Goal: Task Accomplishment & Management: Use online tool/utility

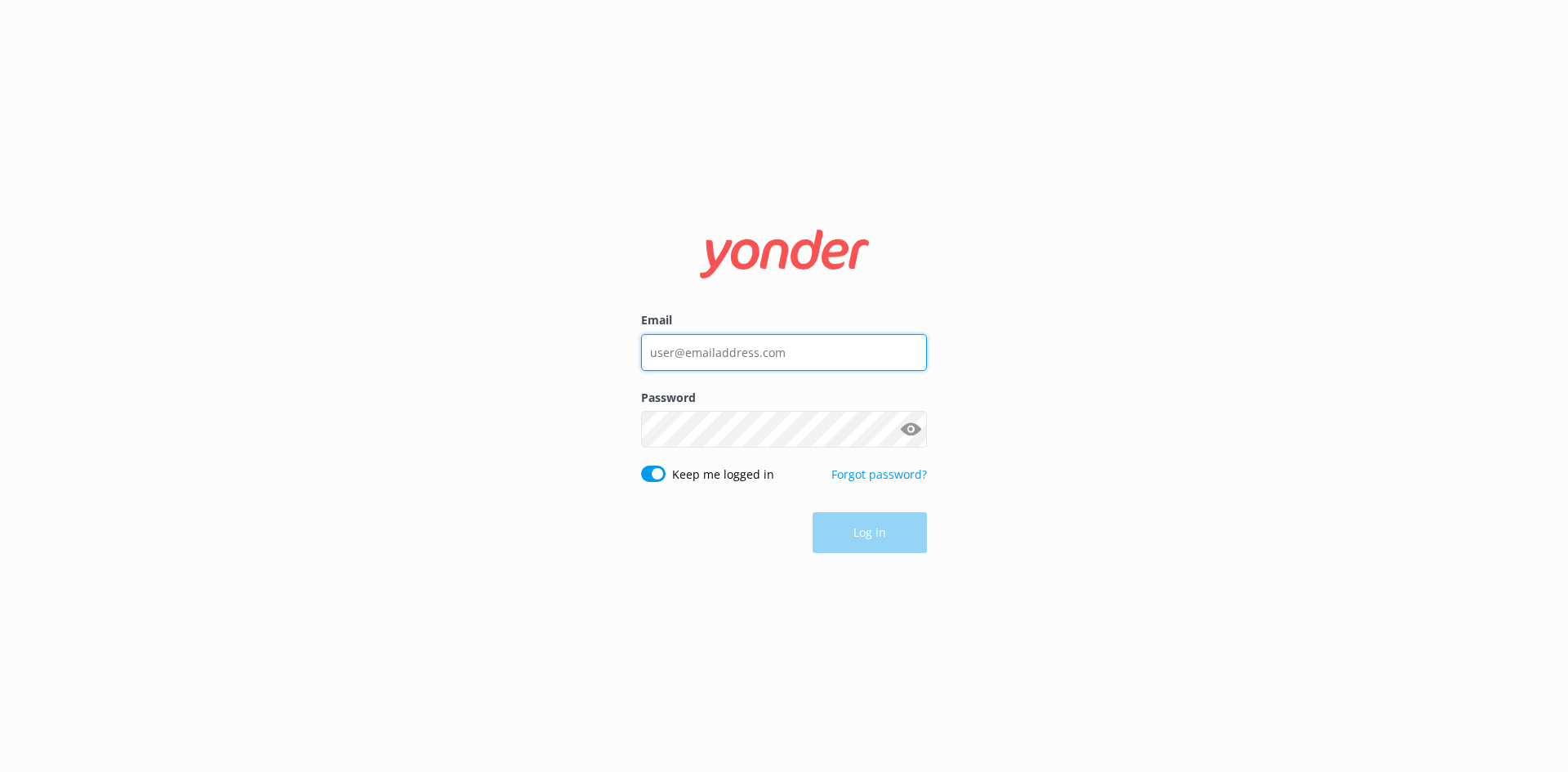
type input "[EMAIL_ADDRESS][DOMAIN_NAME]"
click at [884, 531] on div "Log in" at bounding box center [784, 533] width 286 height 41
click at [886, 531] on button "Log in" at bounding box center [870, 533] width 115 height 41
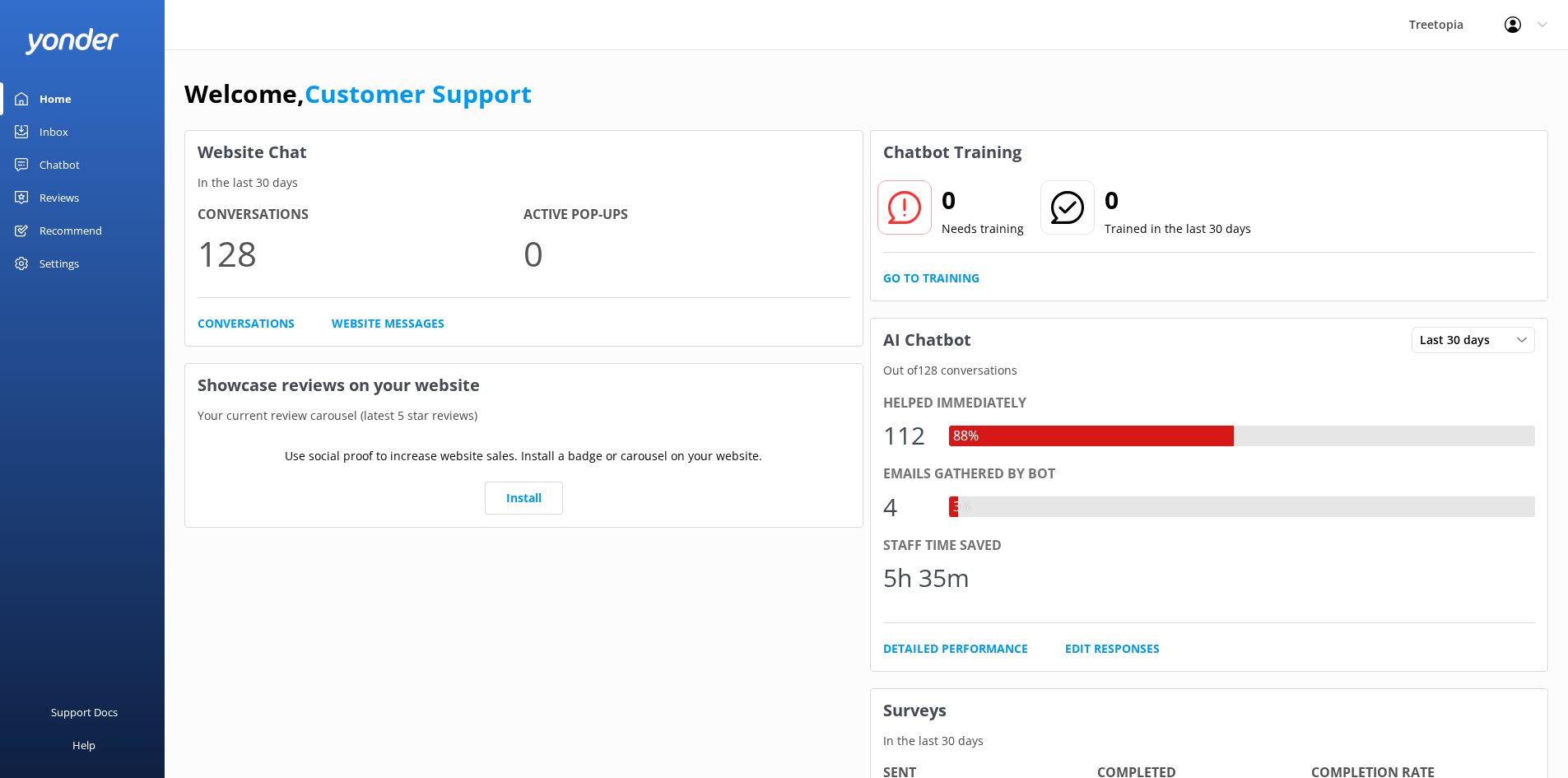
click at [95, 163] on link "Chatbot" at bounding box center [82, 164] width 164 height 33
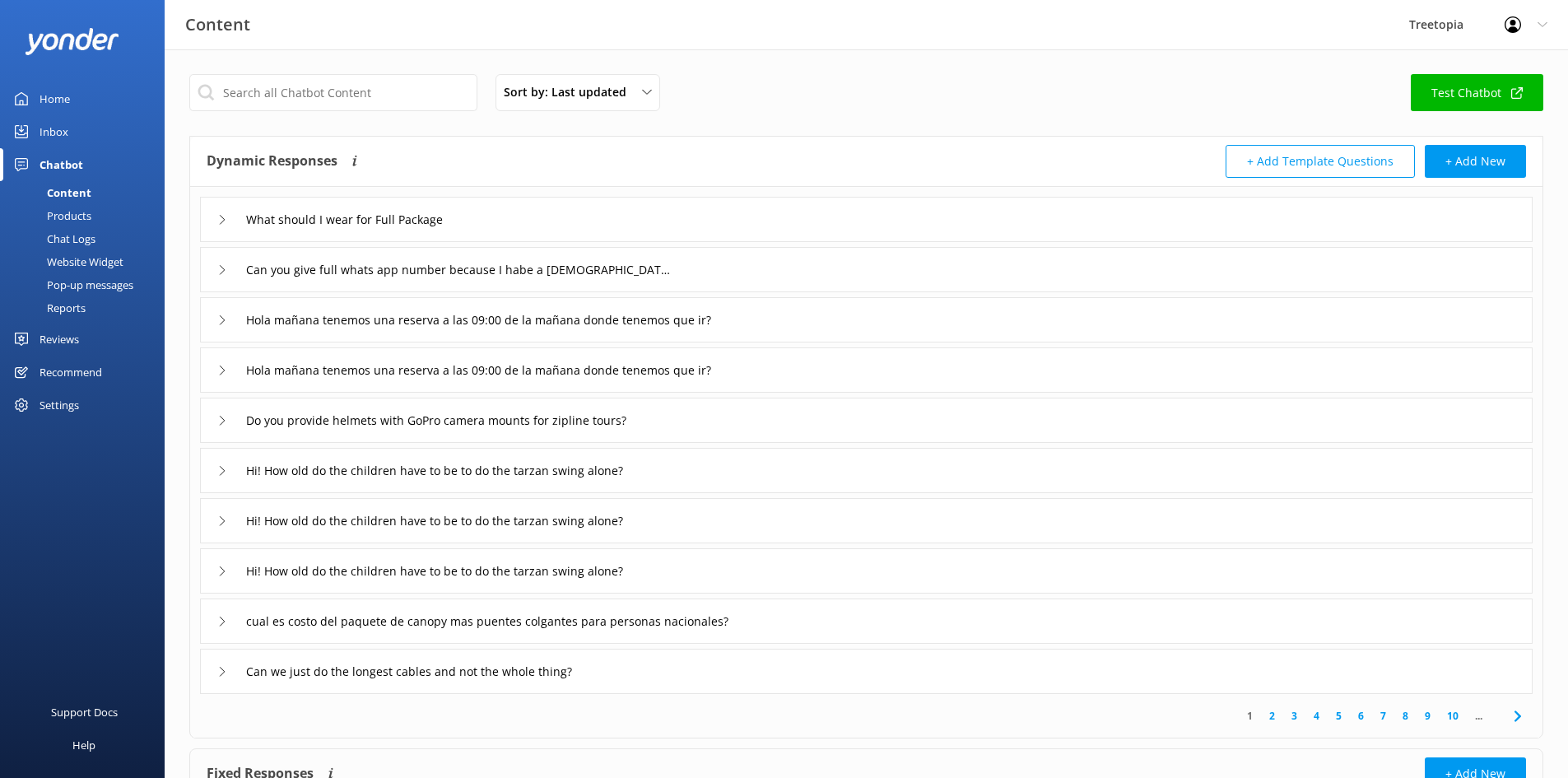
click at [95, 141] on link "Inbox" at bounding box center [82, 131] width 164 height 33
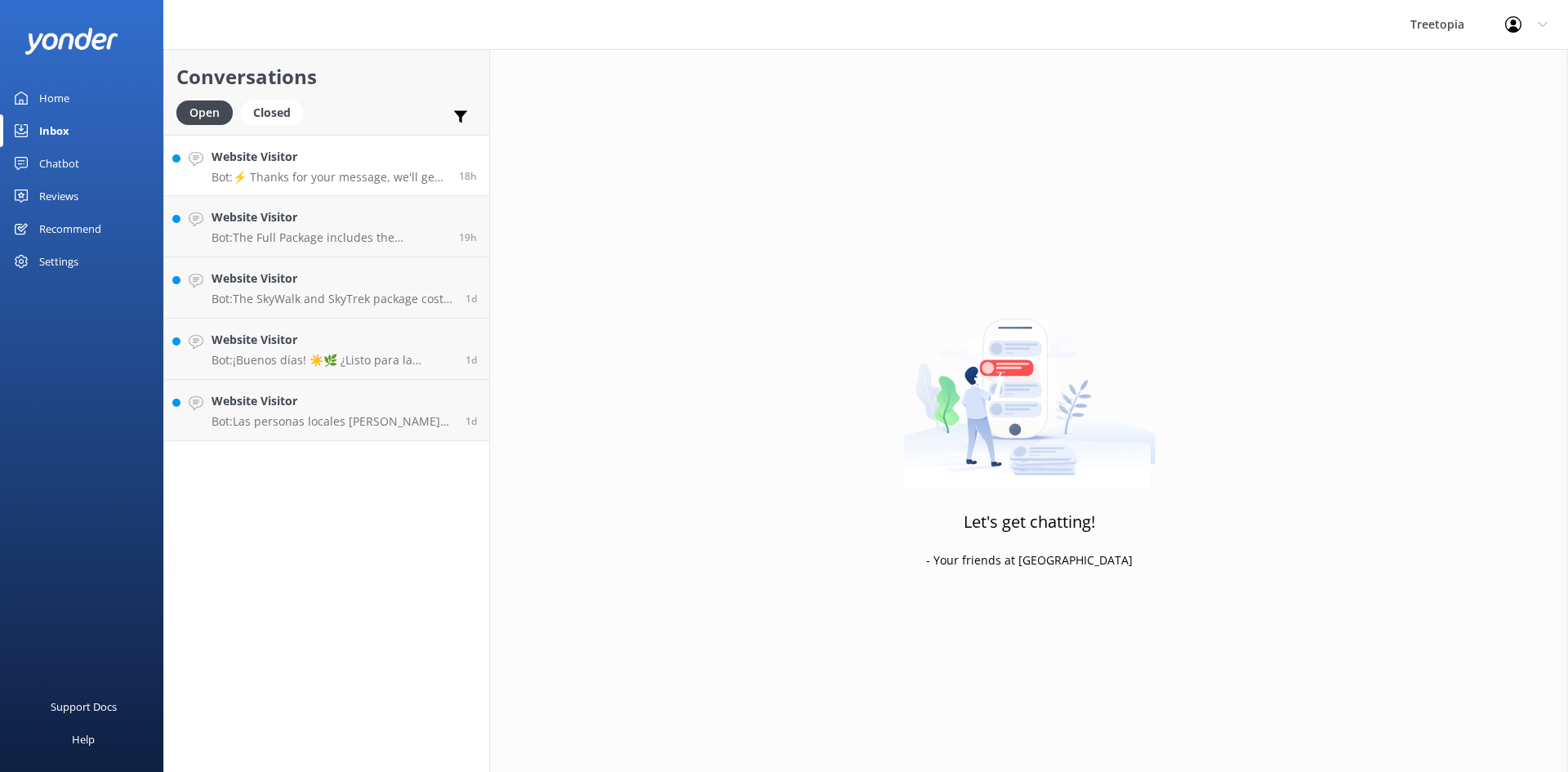
click at [275, 160] on h4 "Website Visitor" at bounding box center [329, 157] width 235 height 18
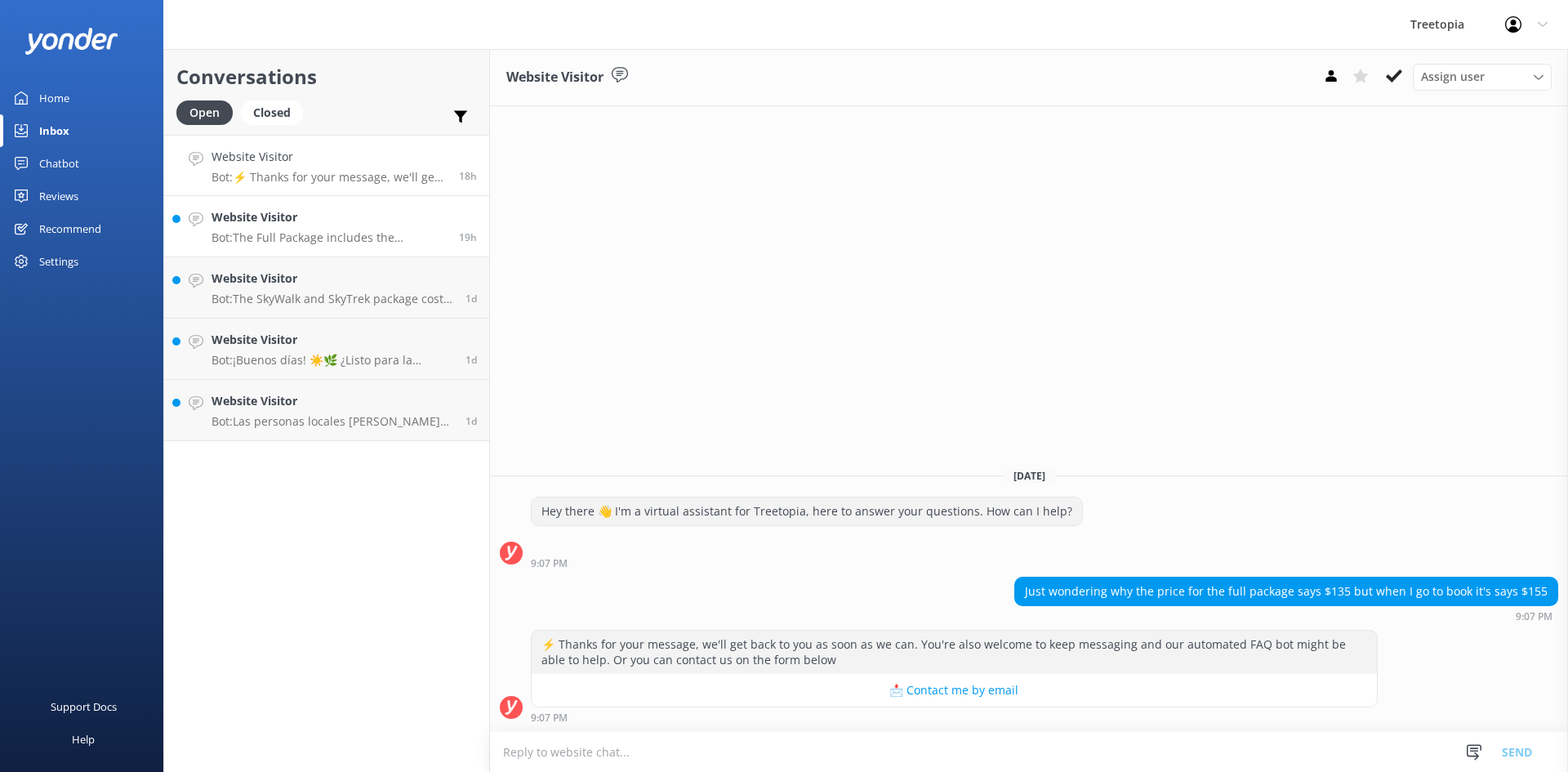
click at [316, 237] on p "Bot: The Full Package includes the TreeTram as part of the SkyWalk experience. …" at bounding box center [329, 237] width 235 height 15
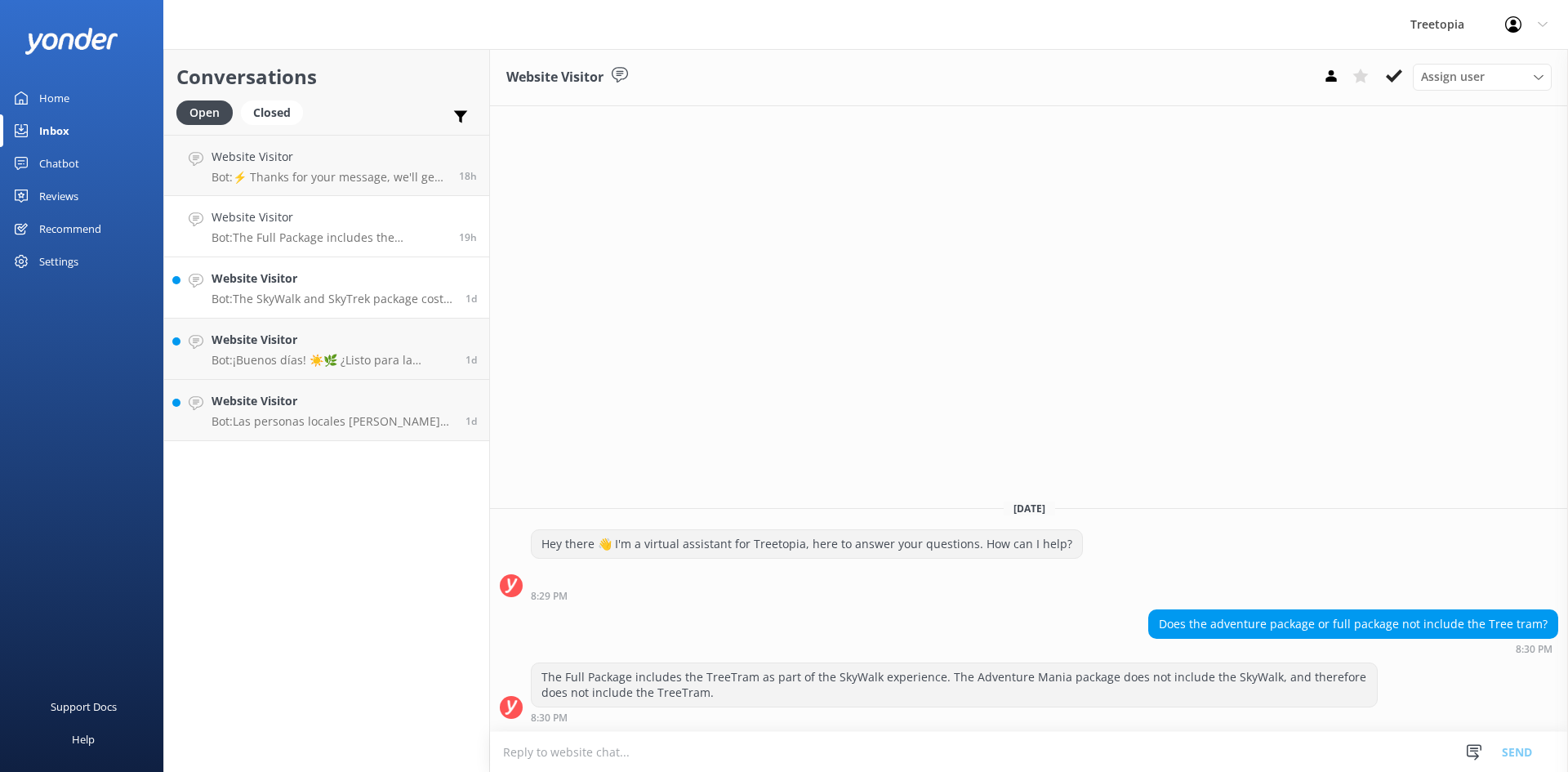
click at [333, 285] on h4 "Website Visitor" at bounding box center [332, 278] width 241 height 18
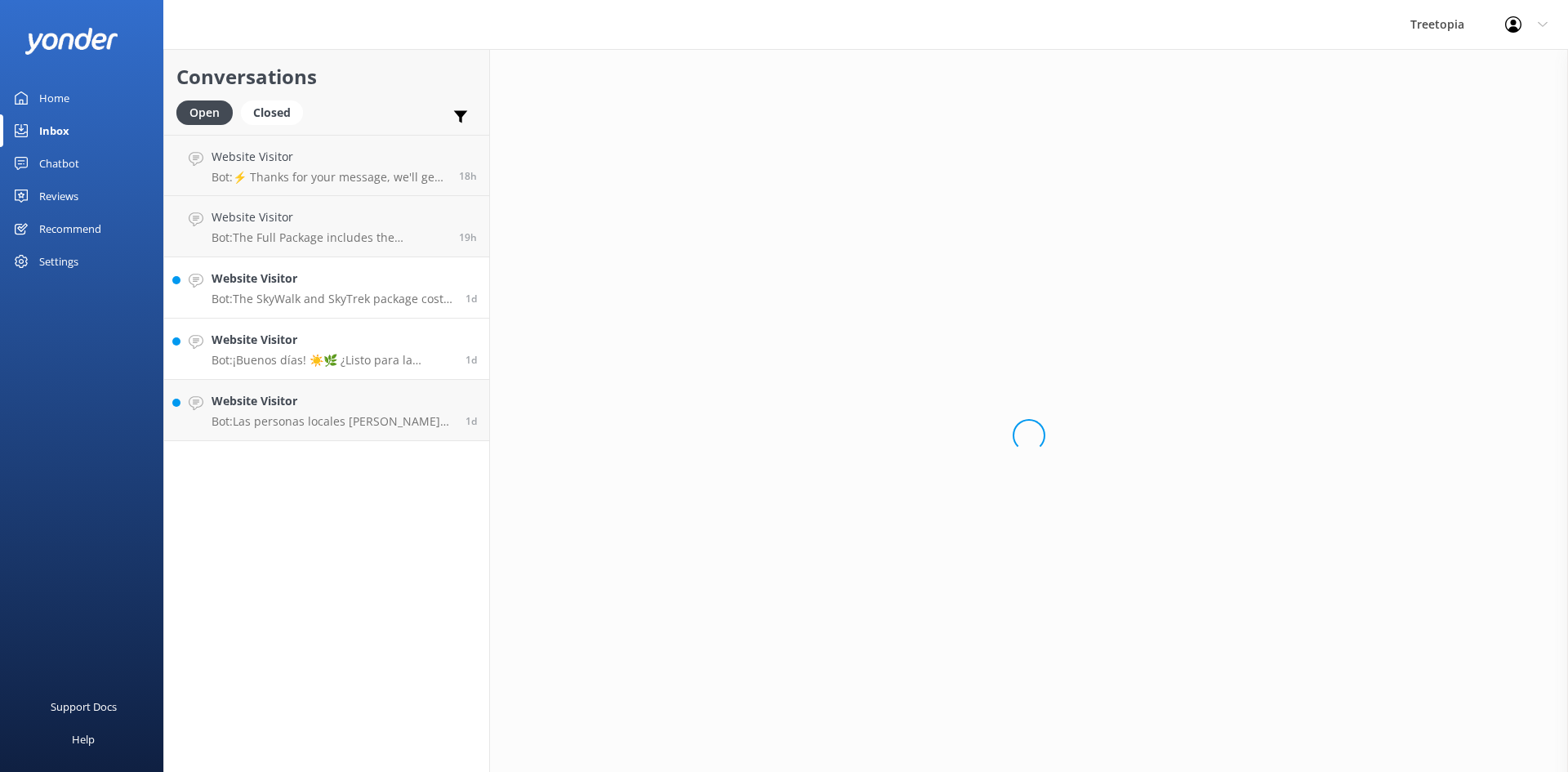
click at [331, 356] on p "Bot: ¡Buenos [PERSON_NAME]! ☀️🌿 ¿Listo para la aventura o necesitas info? 🚀." at bounding box center [332, 360] width 241 height 15
click at [327, 387] on link "Website Visitor Bot: Las personas locales [PERSON_NAME][GEOGRAPHIC_DATA], al se…" at bounding box center [326, 411] width 325 height 62
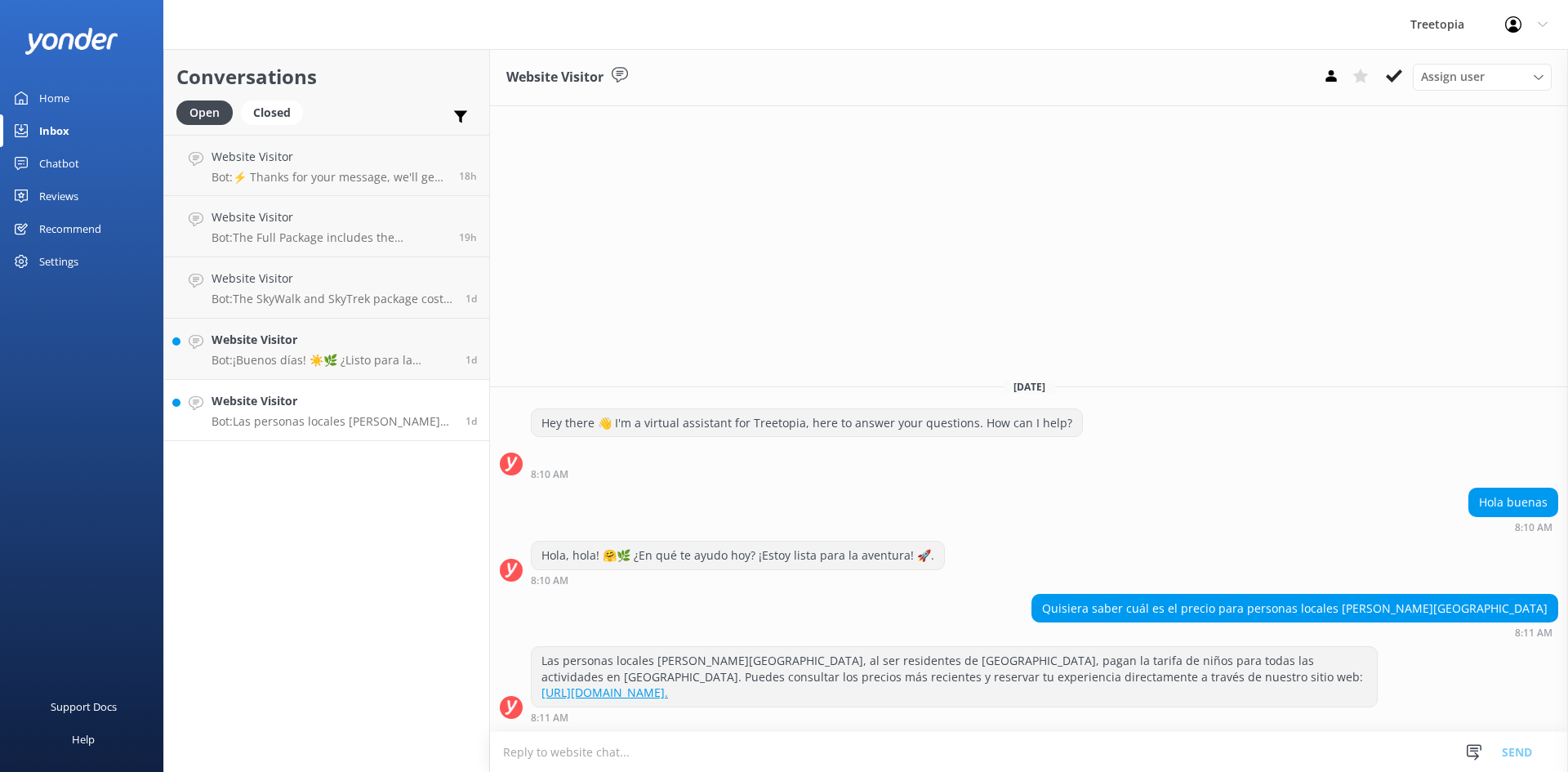
click at [103, 166] on link "Chatbot" at bounding box center [81, 163] width 163 height 33
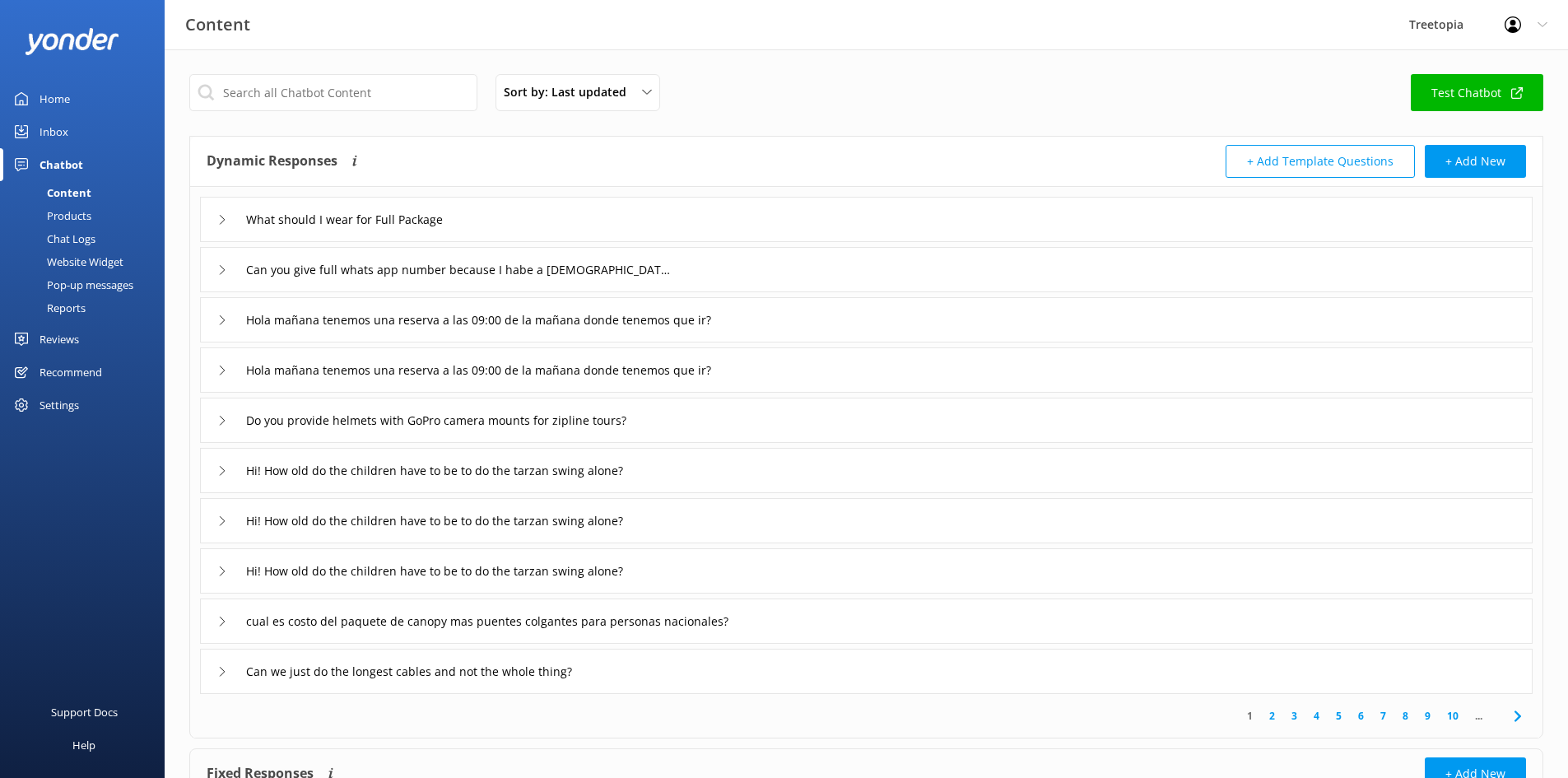
click at [96, 239] on link "Chat Logs" at bounding box center [87, 239] width 154 height 23
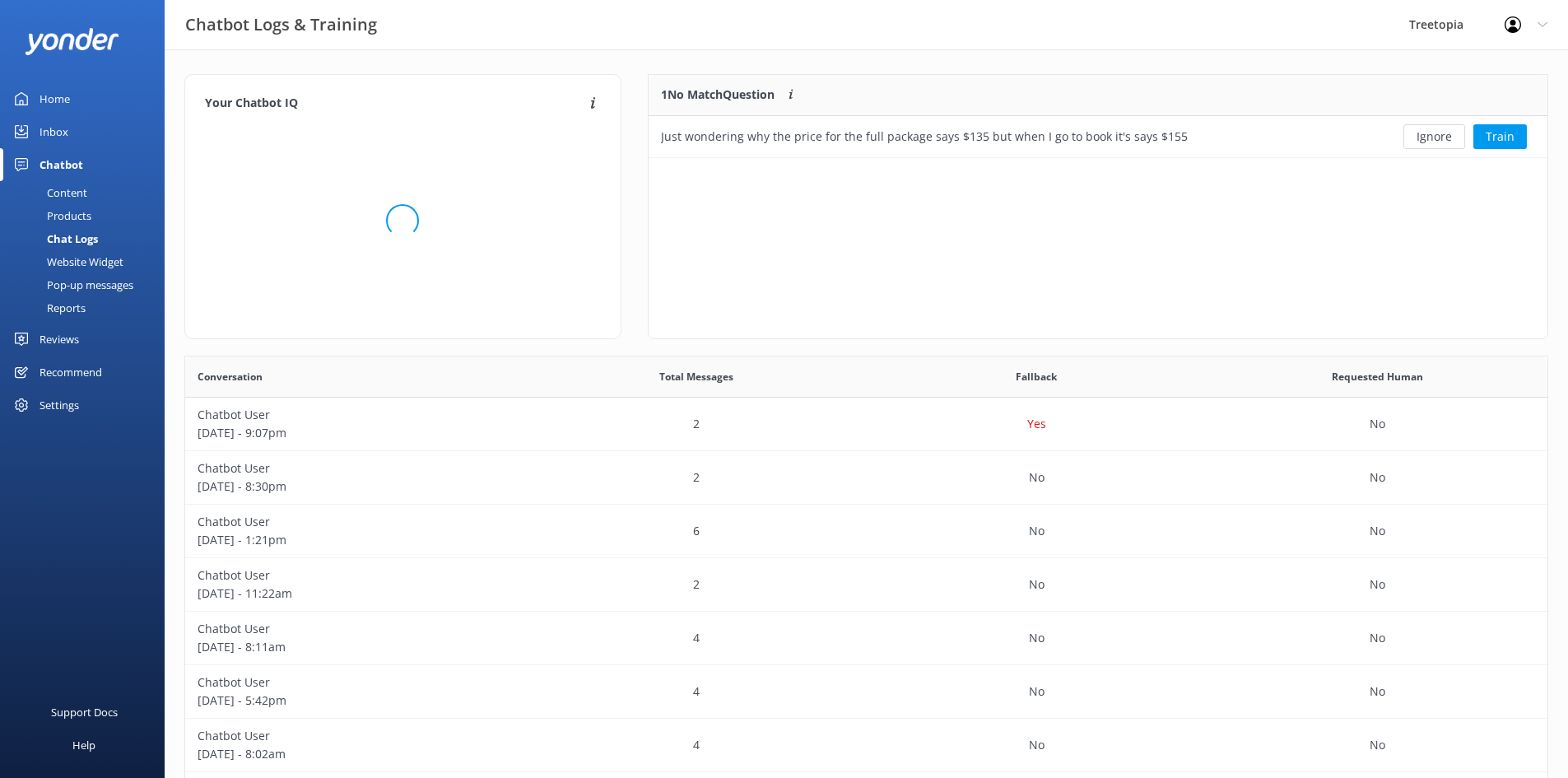
scroll to position [565, 1350]
click at [1437, 142] on button "Ignore" at bounding box center [1435, 137] width 62 height 25
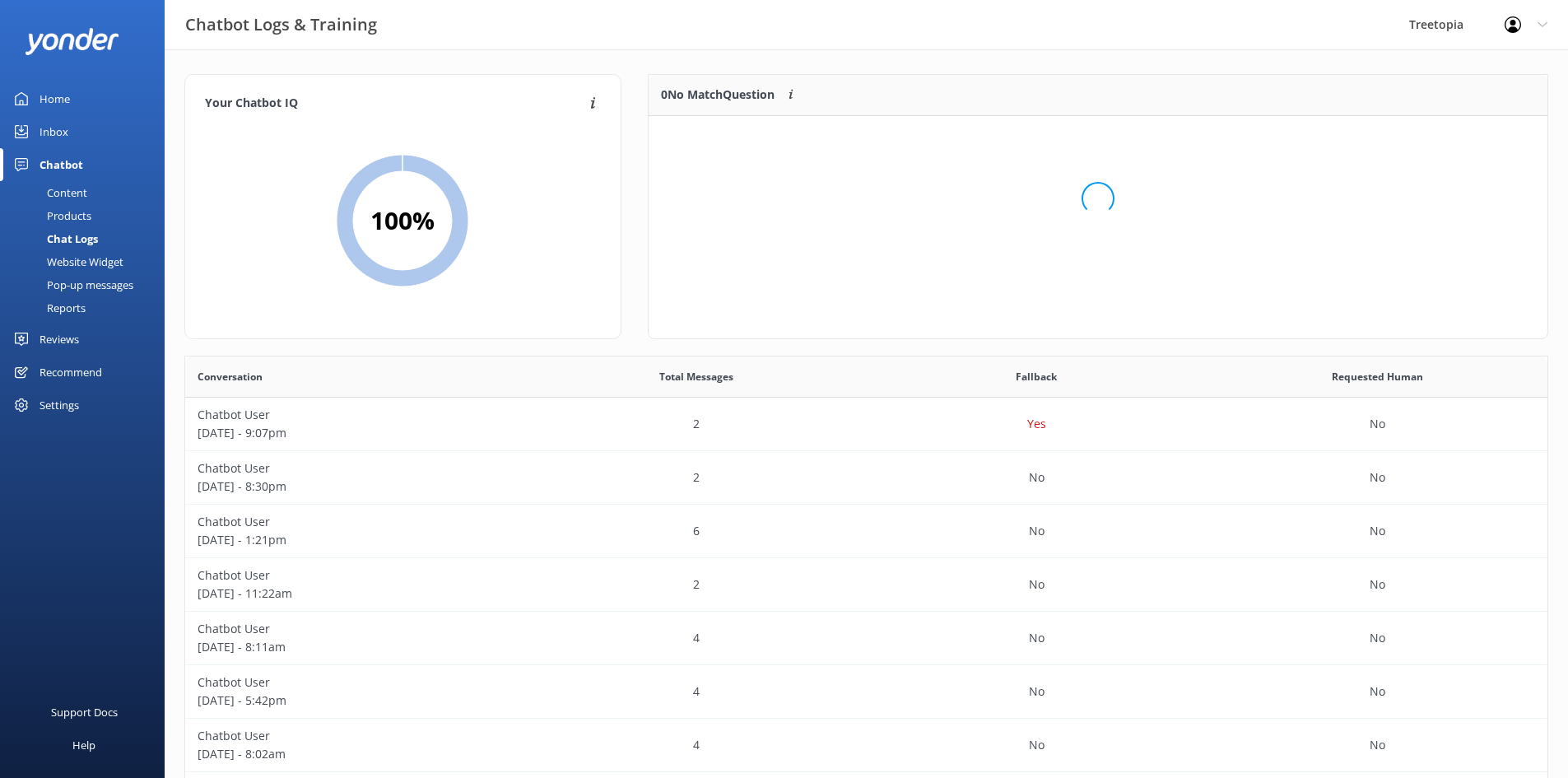
scroll to position [194, 887]
